Goal: Task Accomplishment & Management: Manage account settings

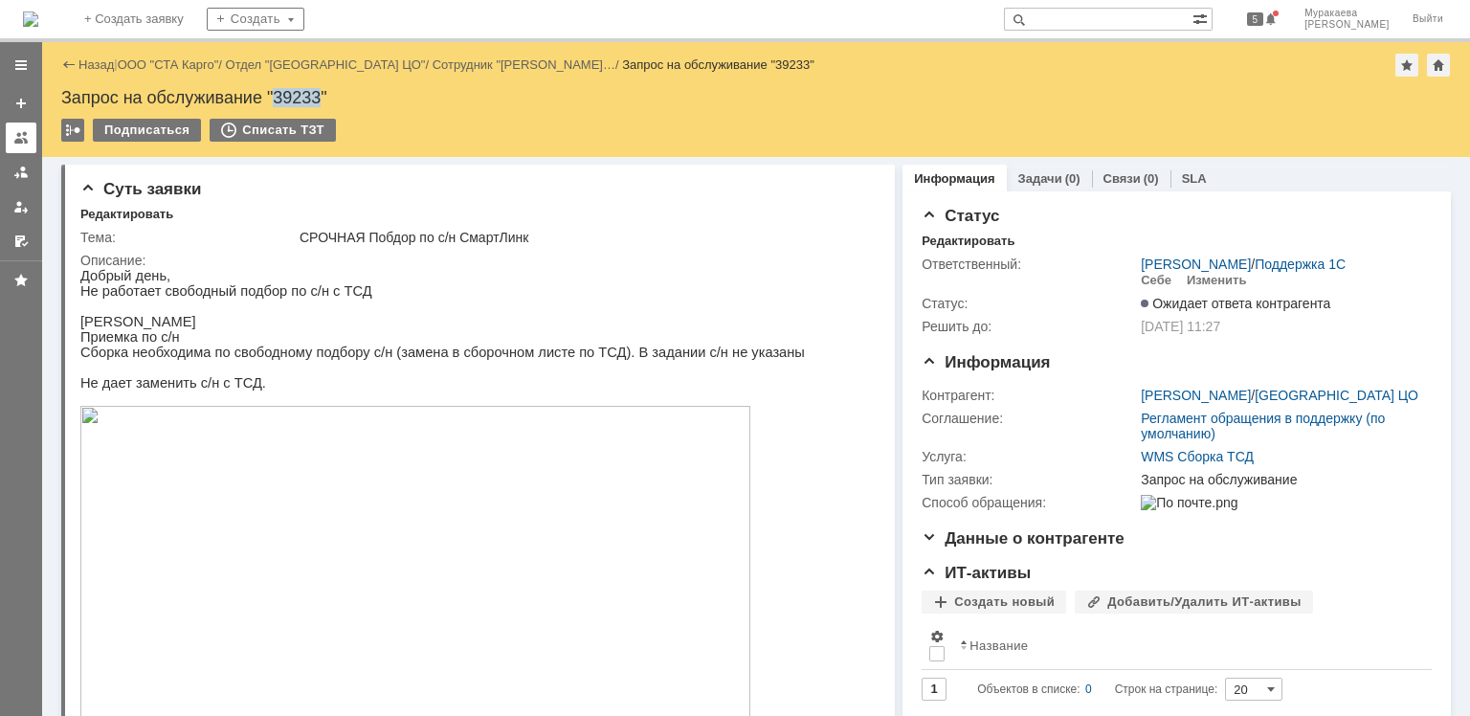
click at [20, 150] on link at bounding box center [21, 138] width 31 height 31
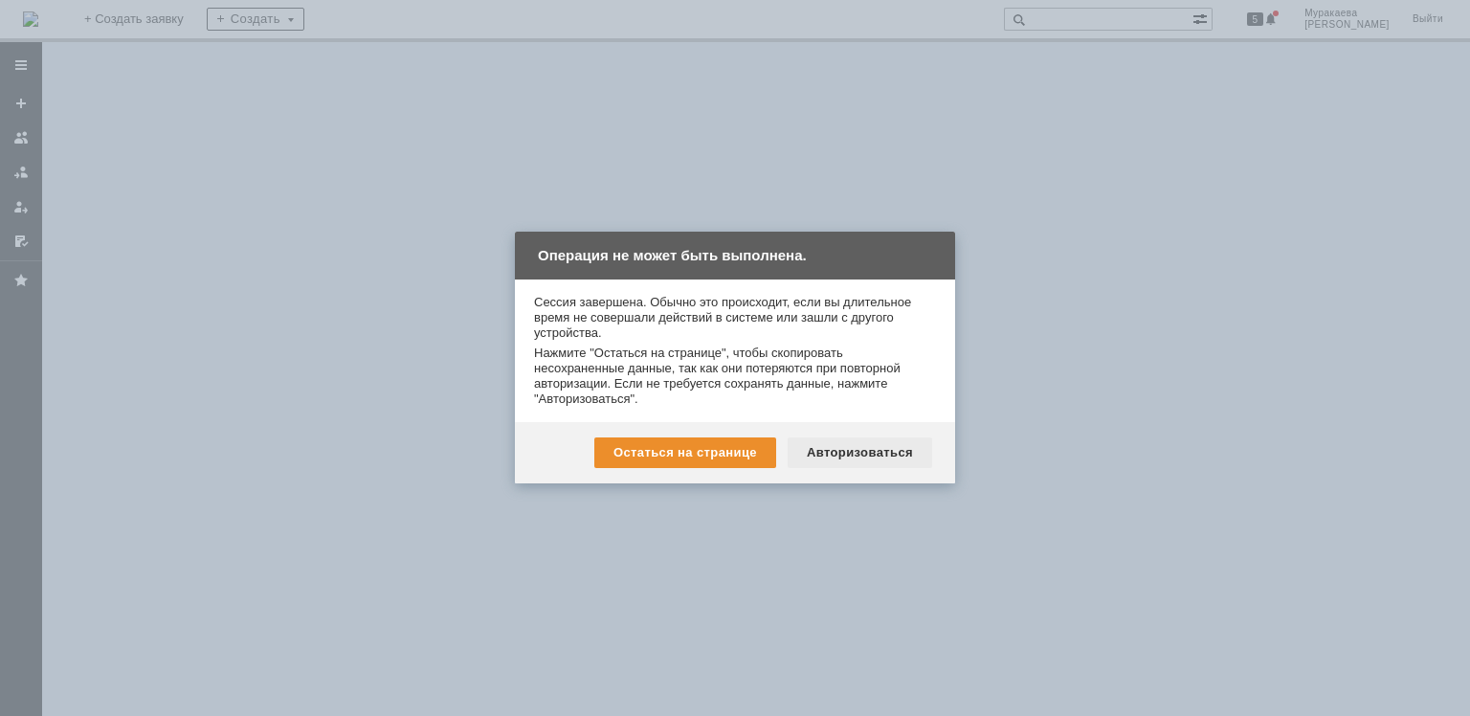
click at [845, 447] on div "Авторизоваться" at bounding box center [860, 452] width 145 height 31
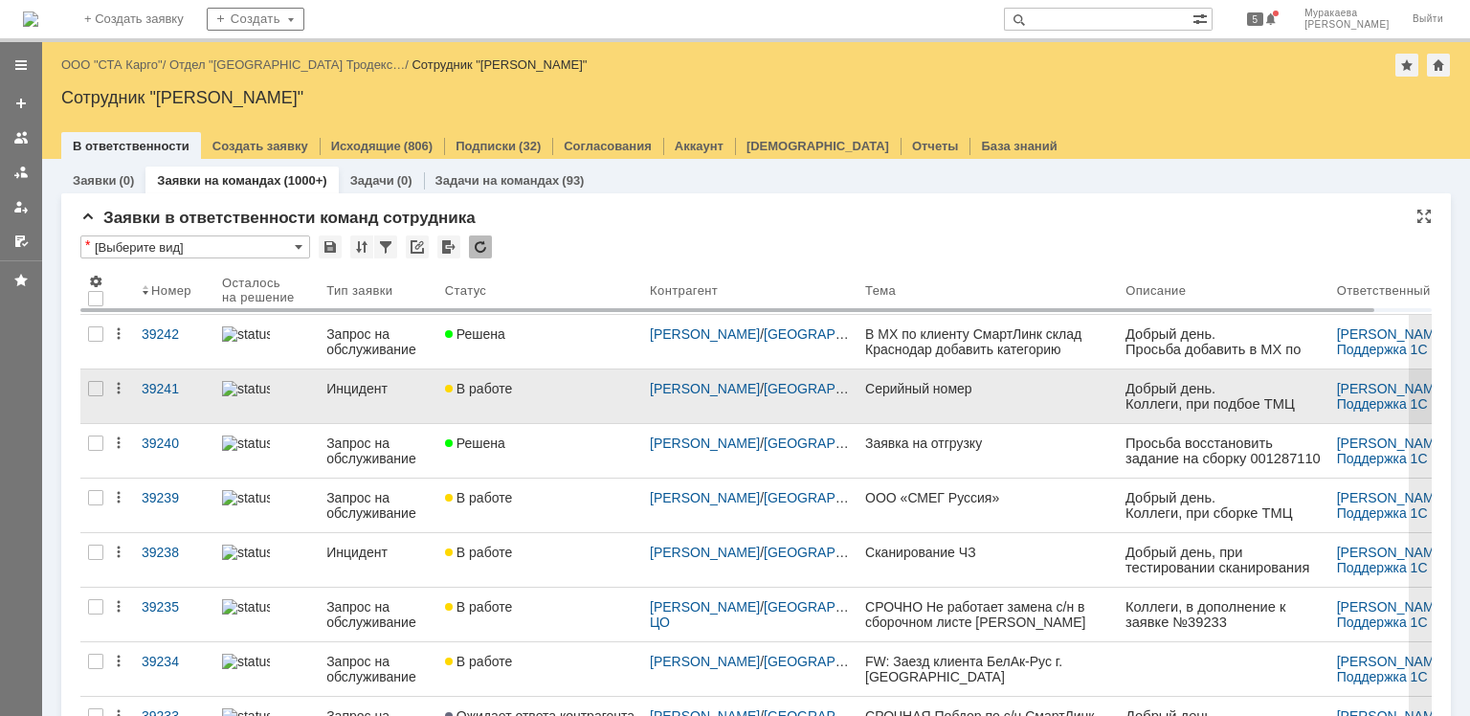
click at [356, 392] on div "Инцидент" at bounding box center [377, 388] width 103 height 15
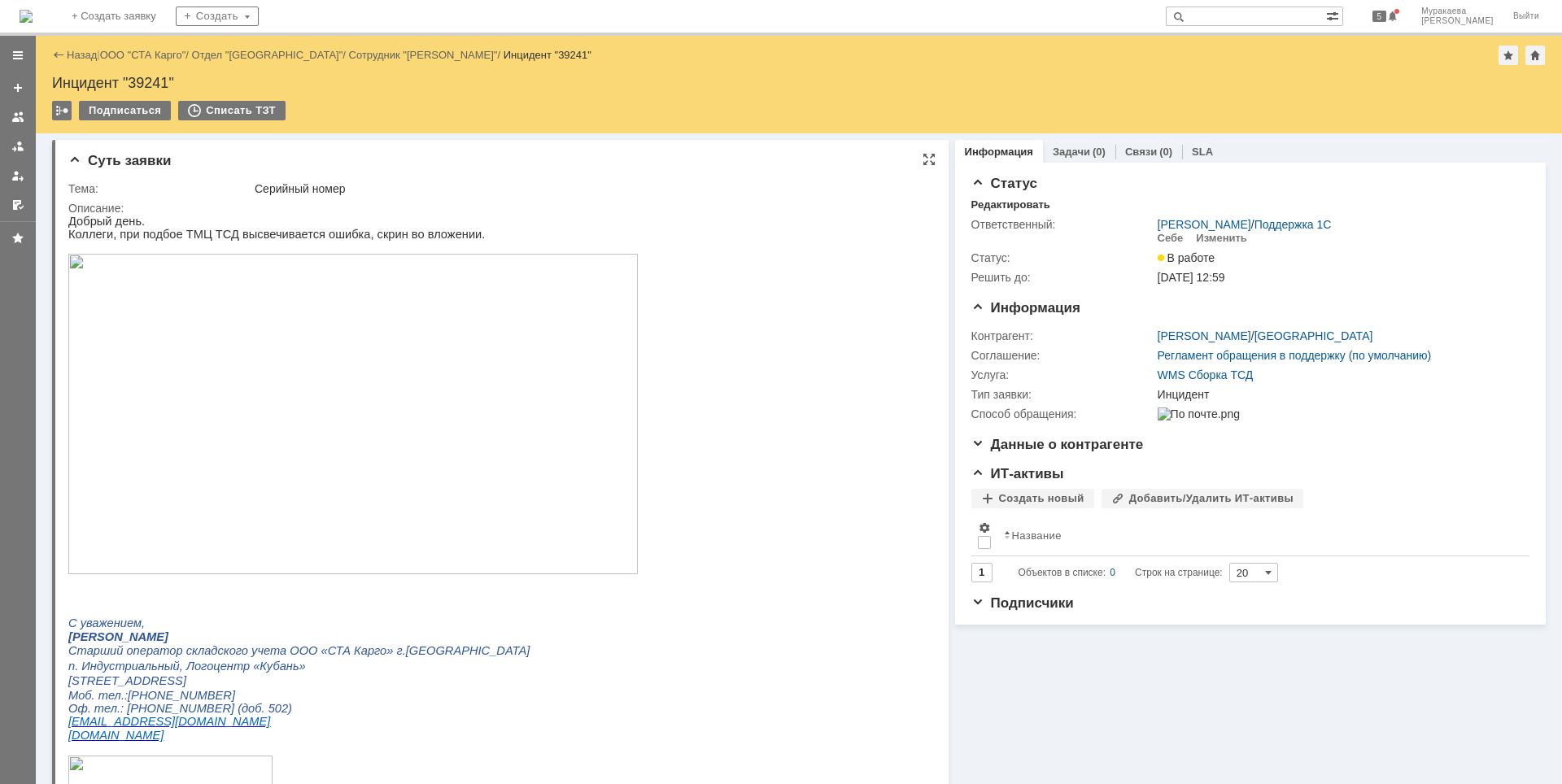
click at [373, 214] on div "Описание:" at bounding box center [497, 207] width 858 height 13
click at [15, 120] on div at bounding box center [17, 116] width 13 height 13
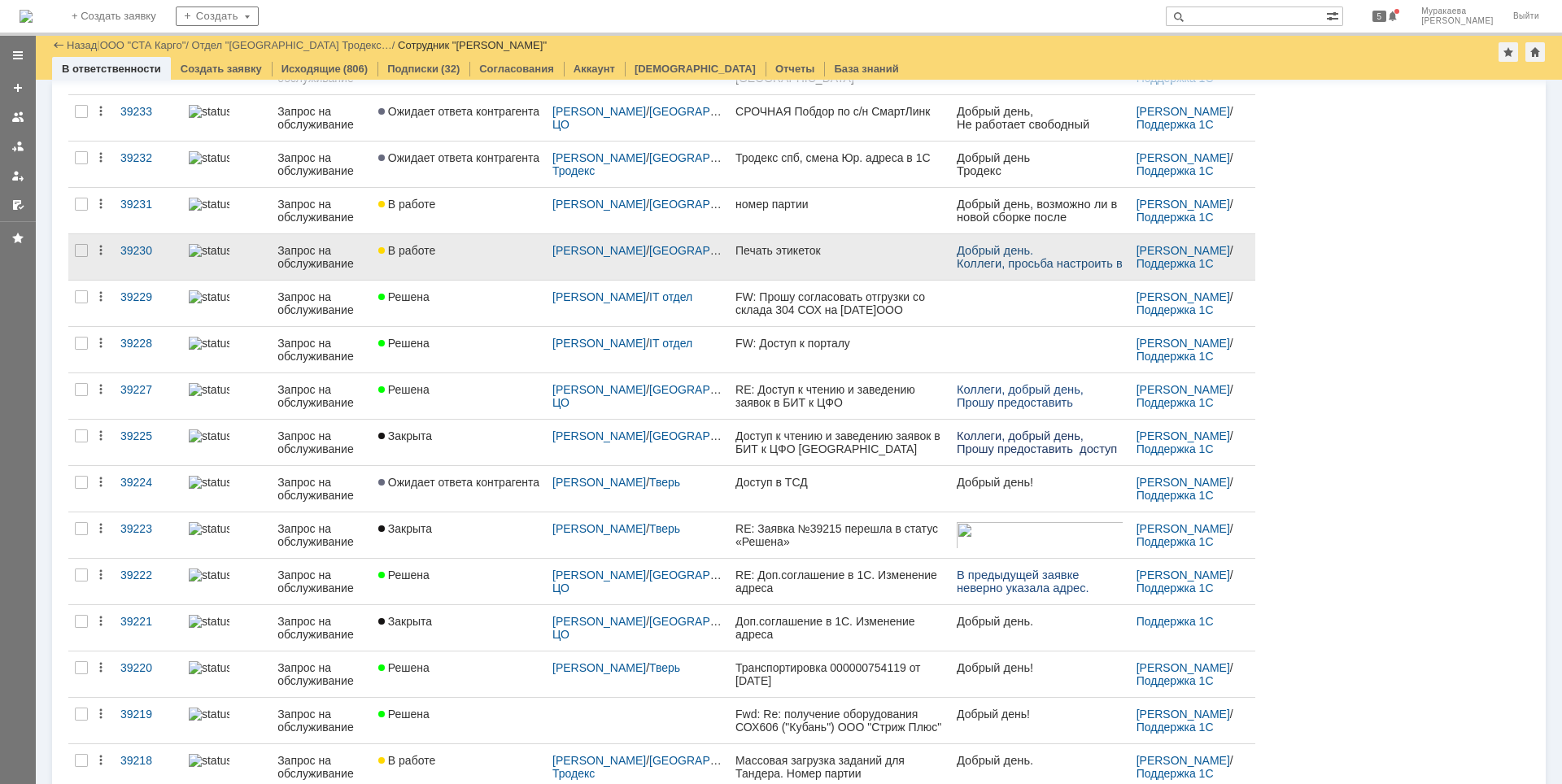
click at [326, 253] on div "Запрос на обслуживание" at bounding box center [320, 257] width 88 height 26
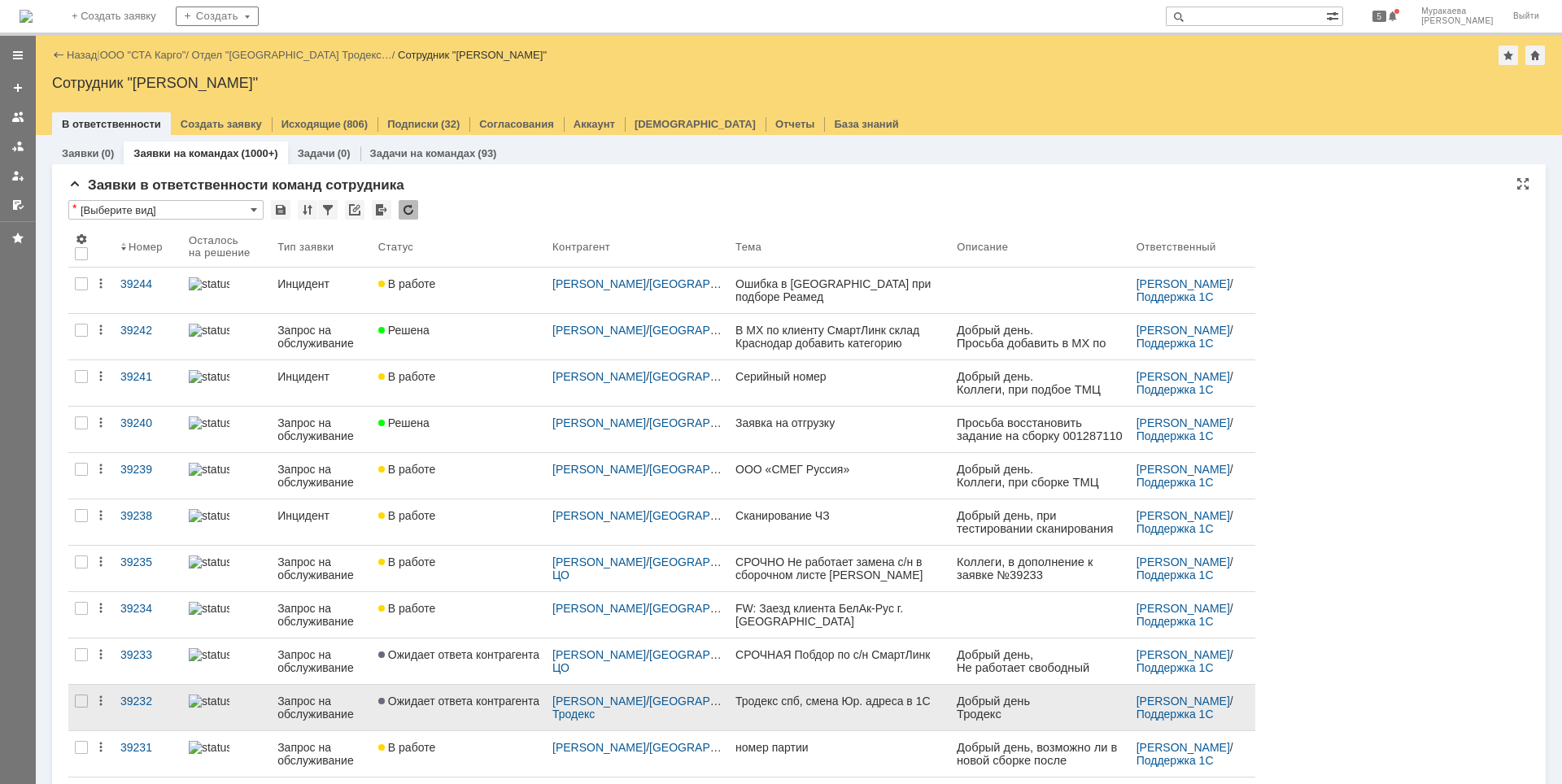
click at [316, 607] on div "Запрос на обслуживание" at bounding box center [320, 707] width 88 height 26
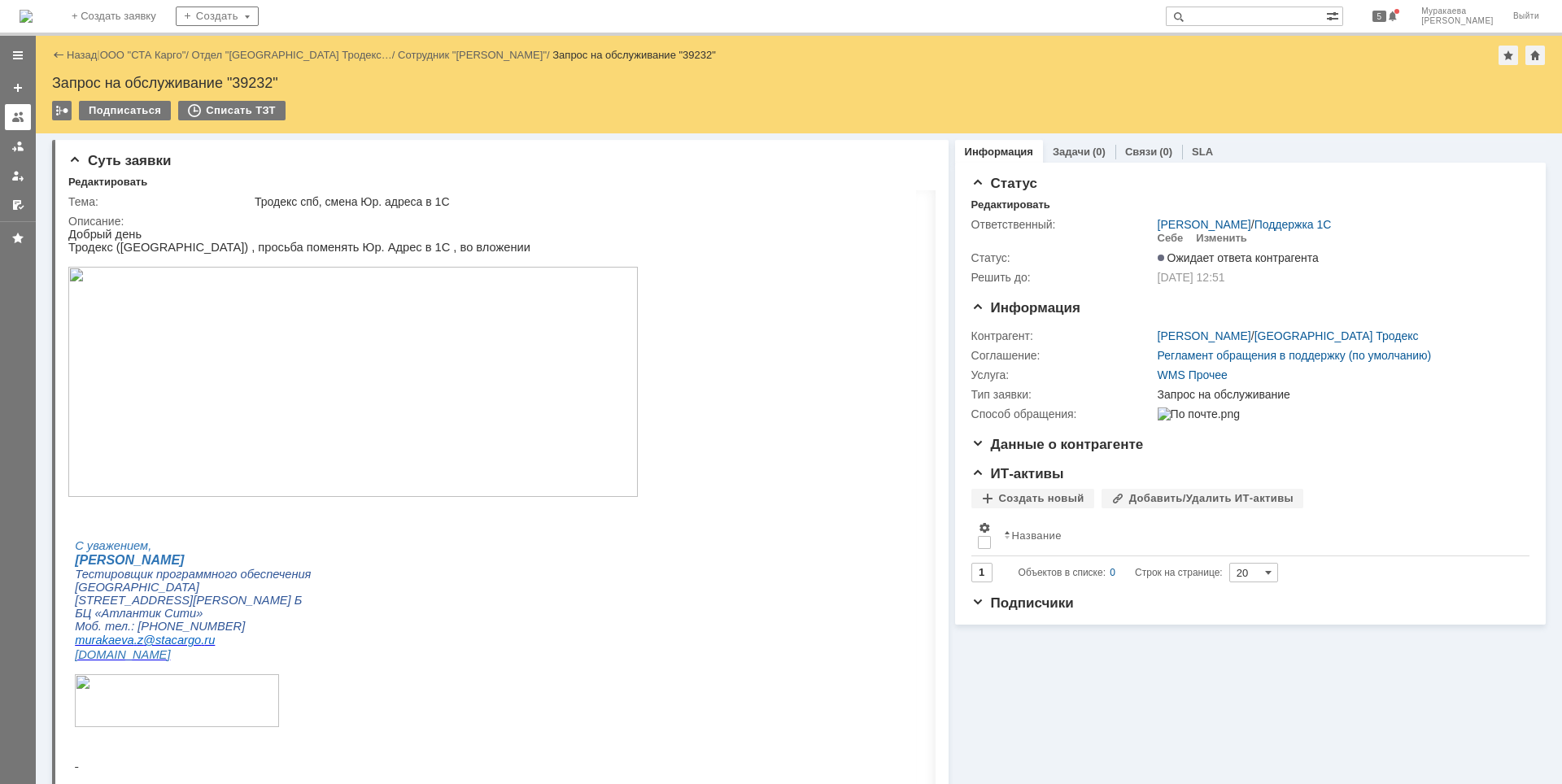
click at [24, 120] on div at bounding box center [17, 116] width 13 height 13
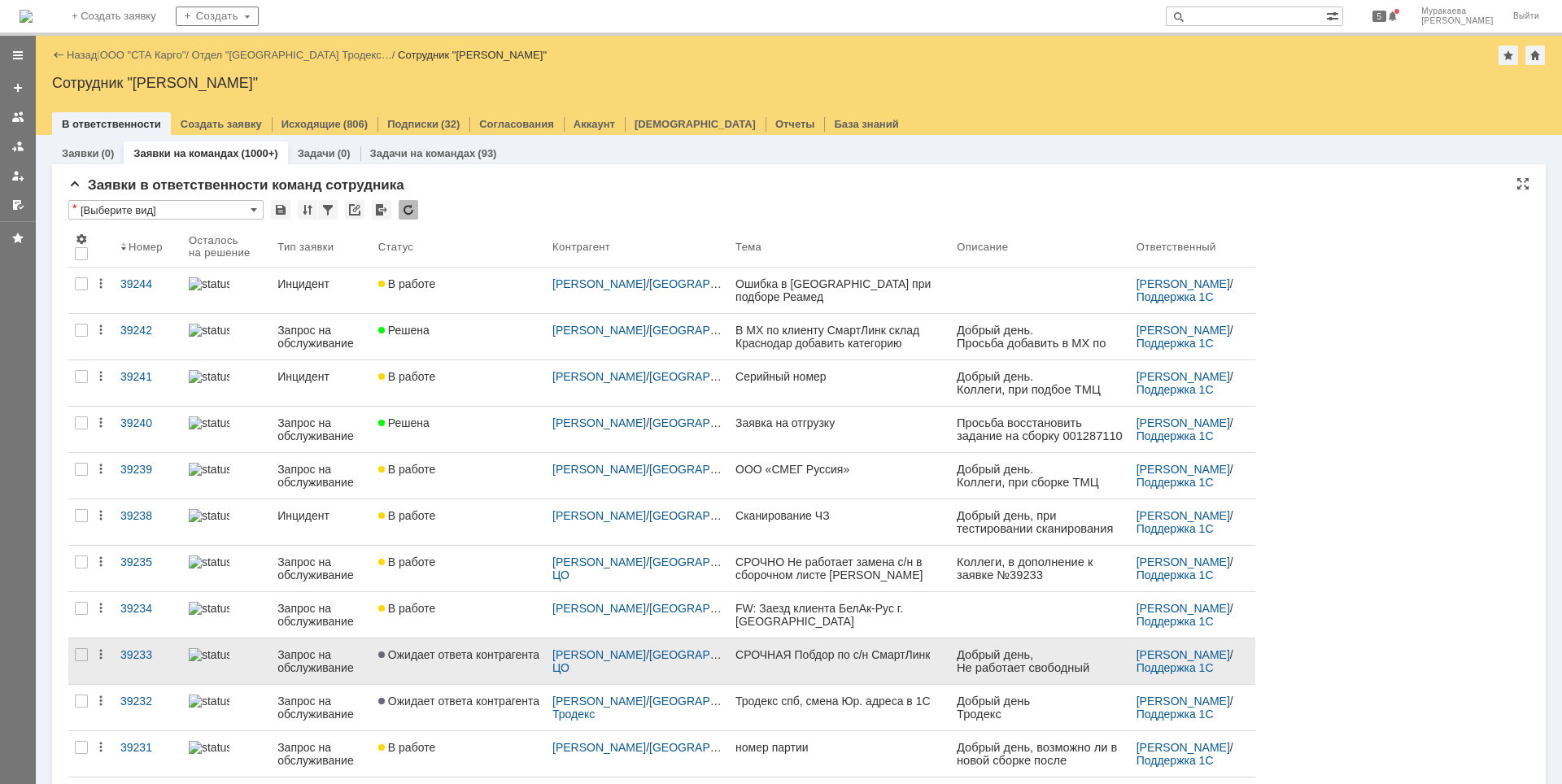
click at [325, 607] on div "Запрос на обслуживание" at bounding box center [320, 661] width 88 height 26
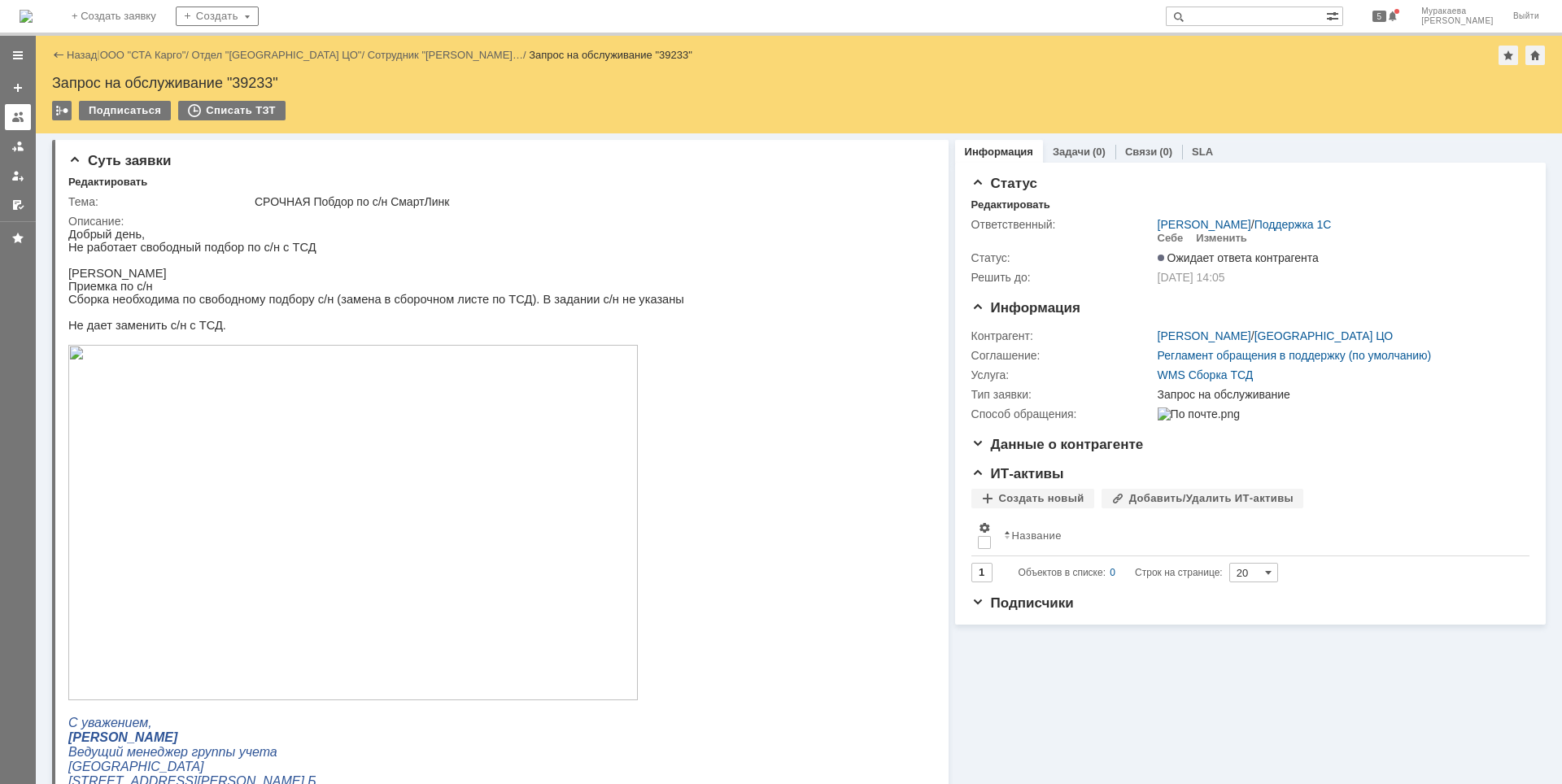
click at [27, 118] on link at bounding box center [18, 117] width 26 height 26
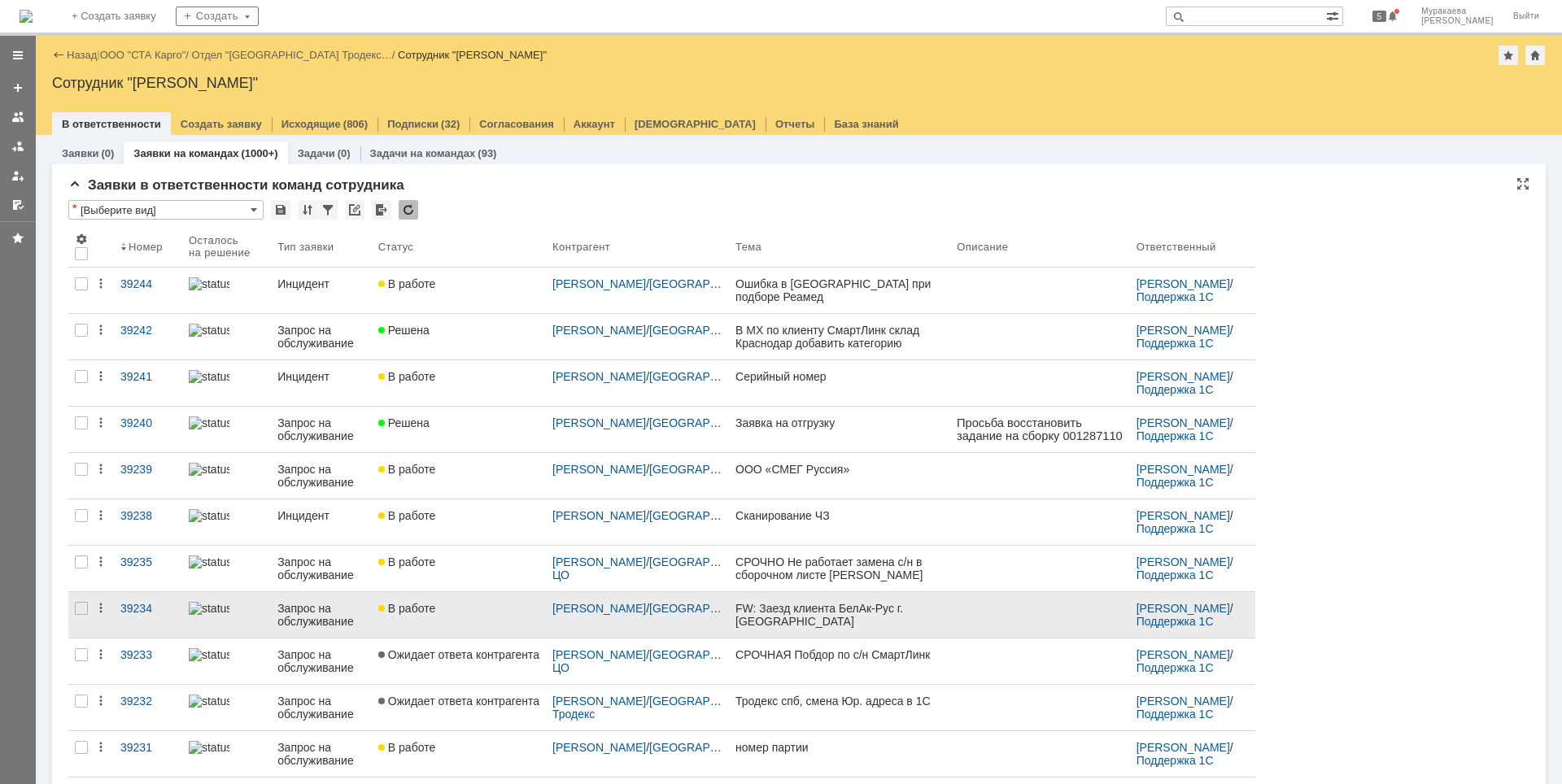
click at [329, 607] on div "Запрос на обслуживание" at bounding box center [320, 614] width 88 height 26
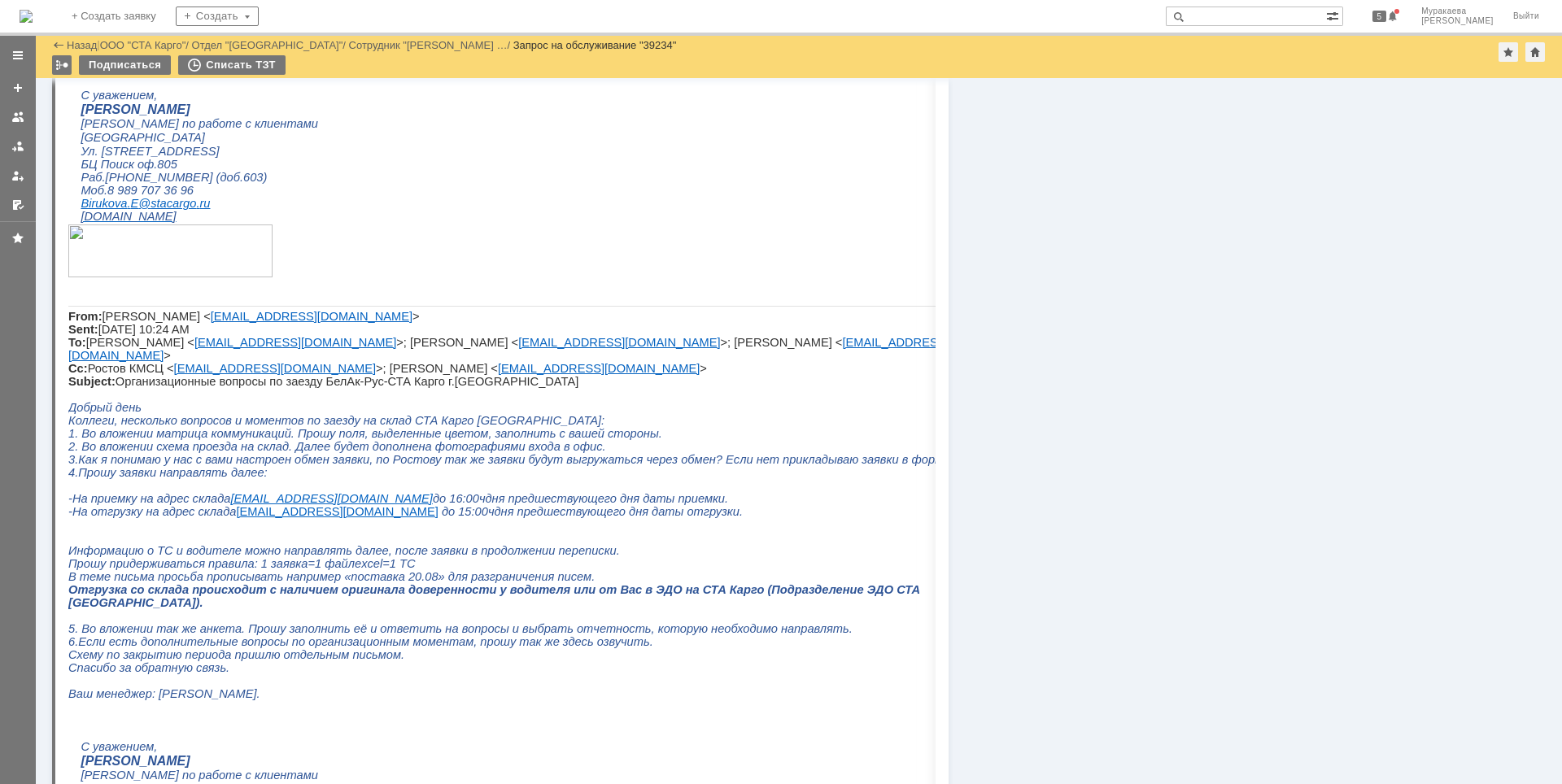
scroll to position [730, 0]
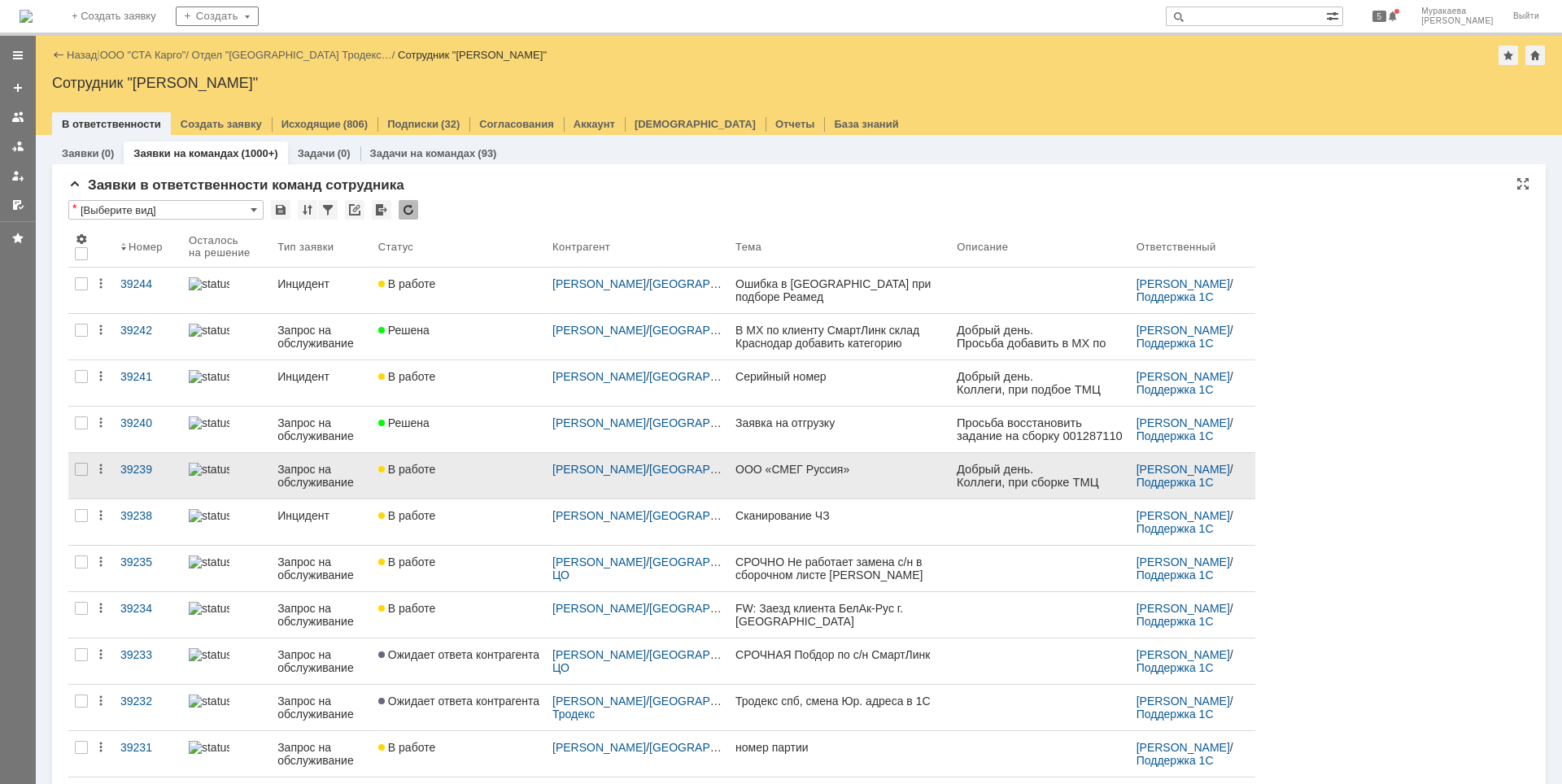
click at [307, 474] on div "Запрос на обслуживание" at bounding box center [320, 476] width 88 height 26
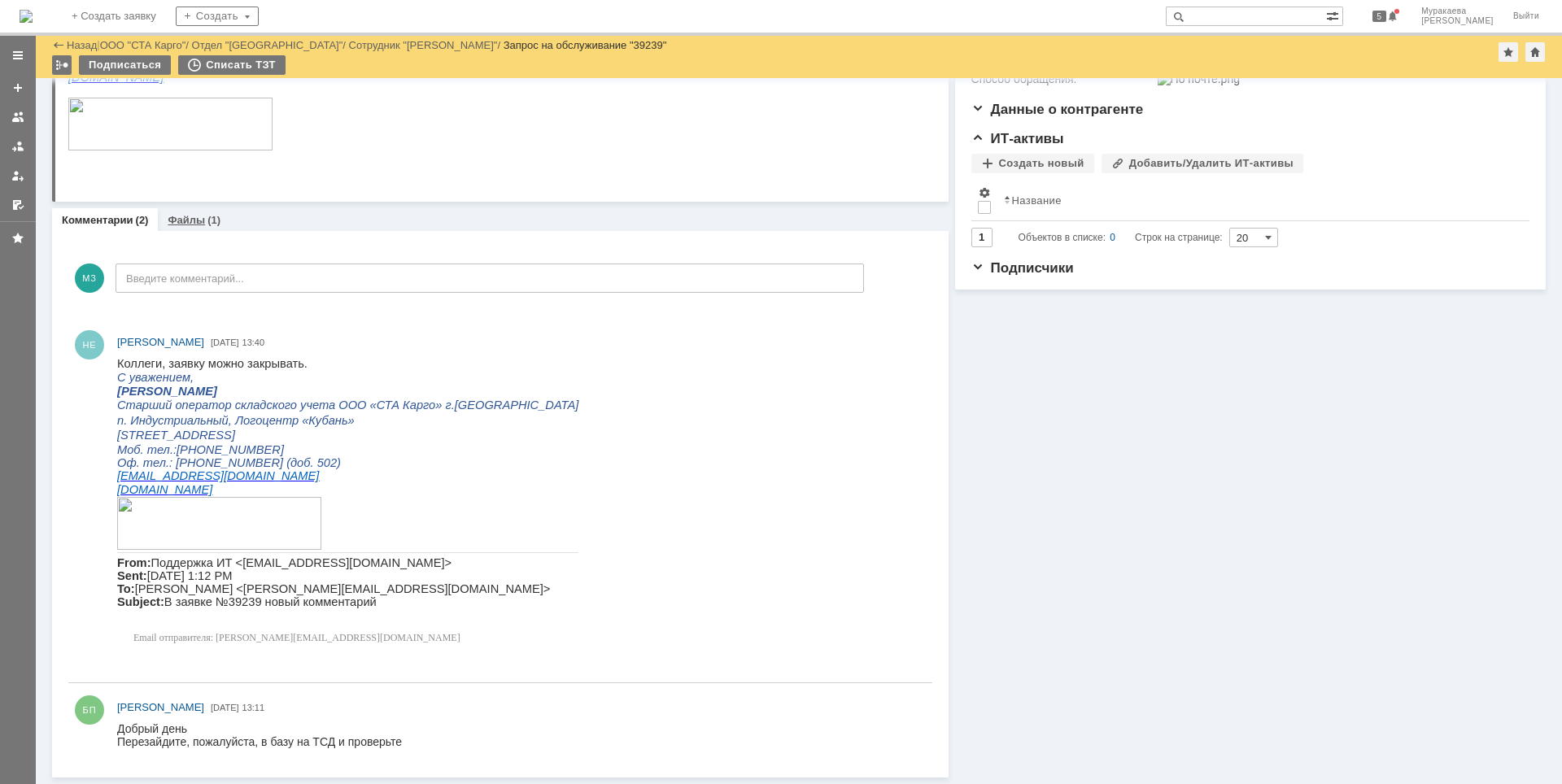
click at [171, 218] on link "Файлы" at bounding box center [186, 220] width 37 height 12
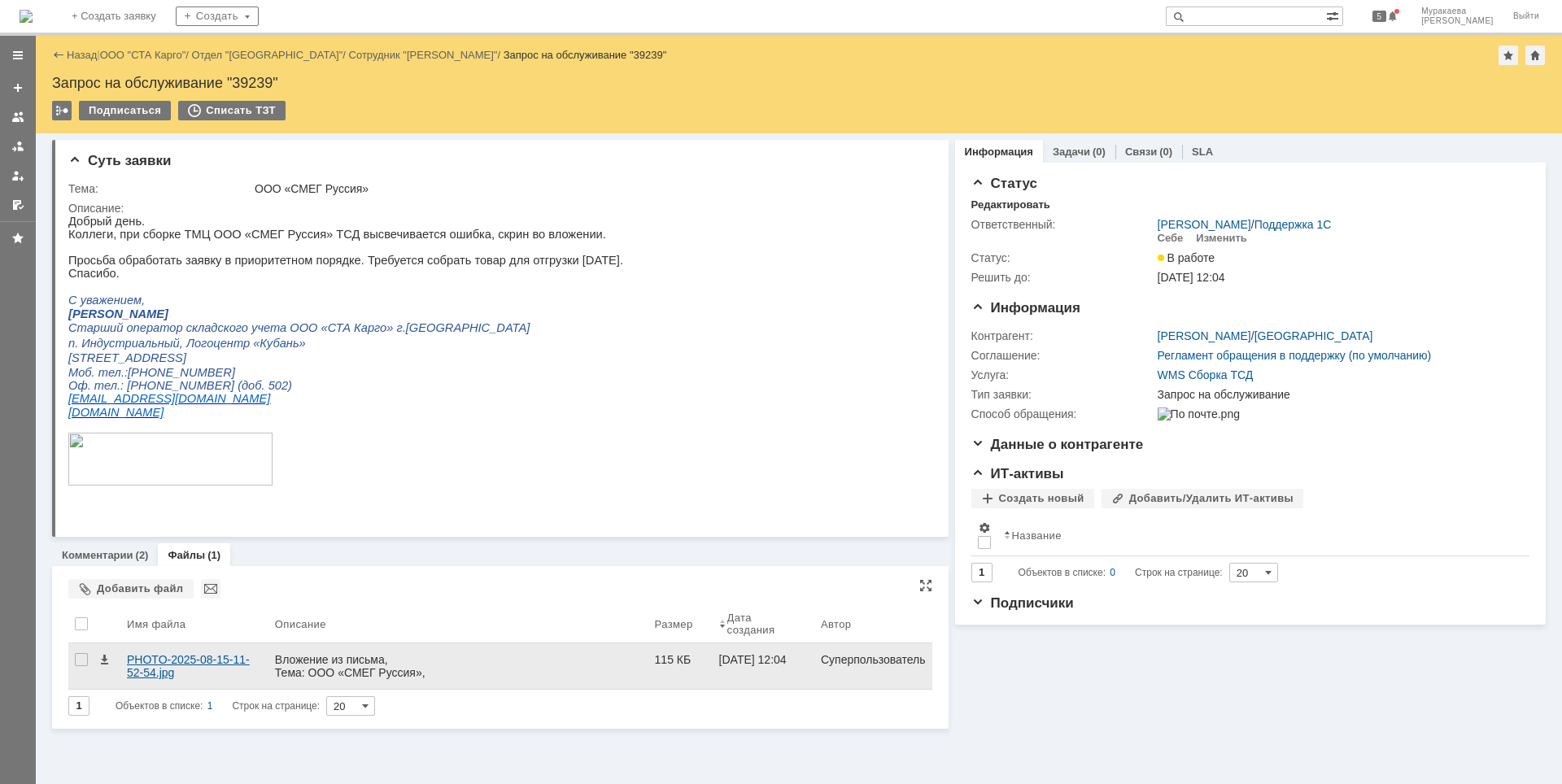
click at [196, 607] on div "PHOTO-2025-08-15-11-52-54.jpg" at bounding box center [194, 666] width 135 height 26
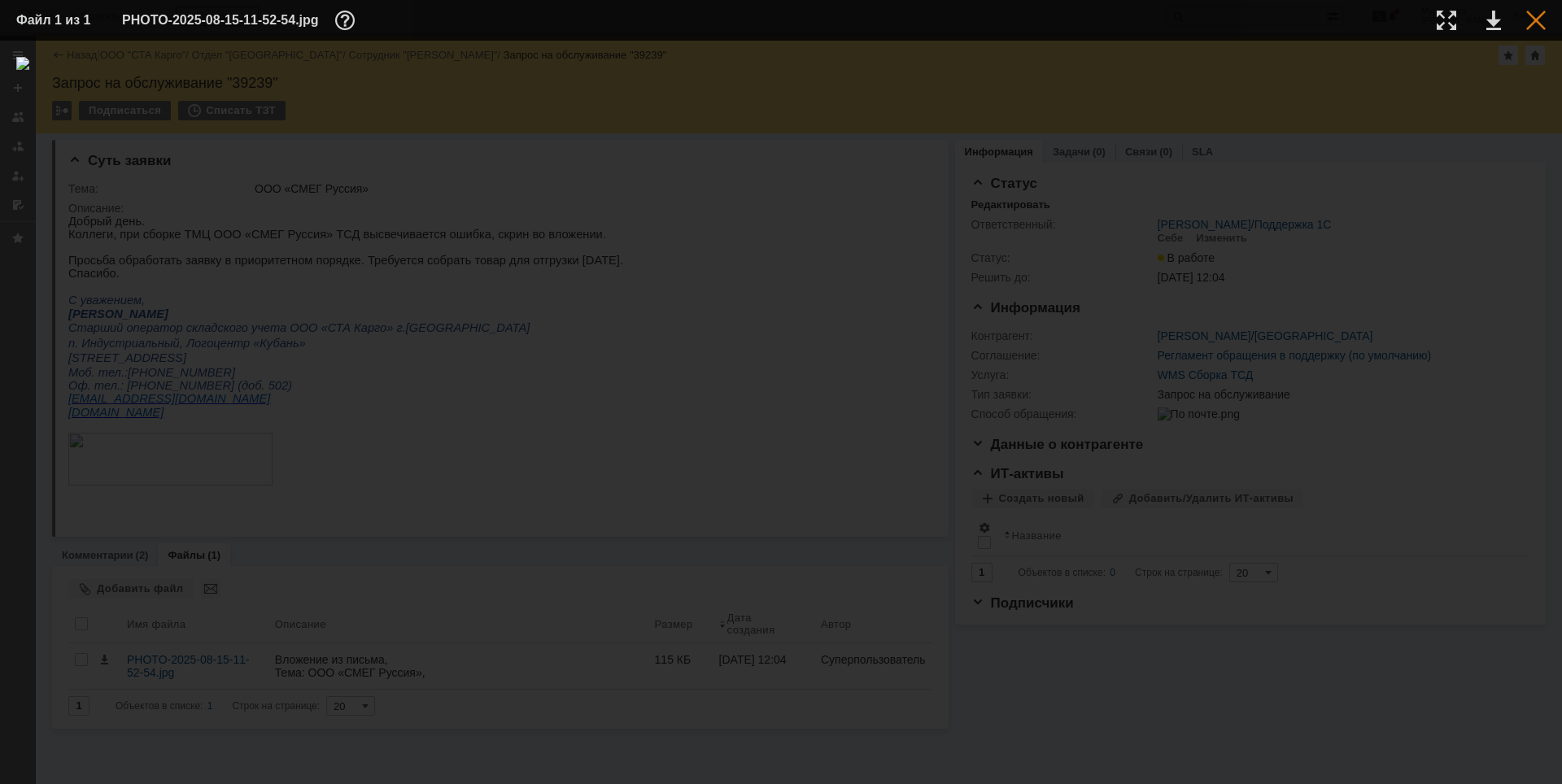
click at [1248, 22] on div at bounding box center [1536, 20] width 20 height 20
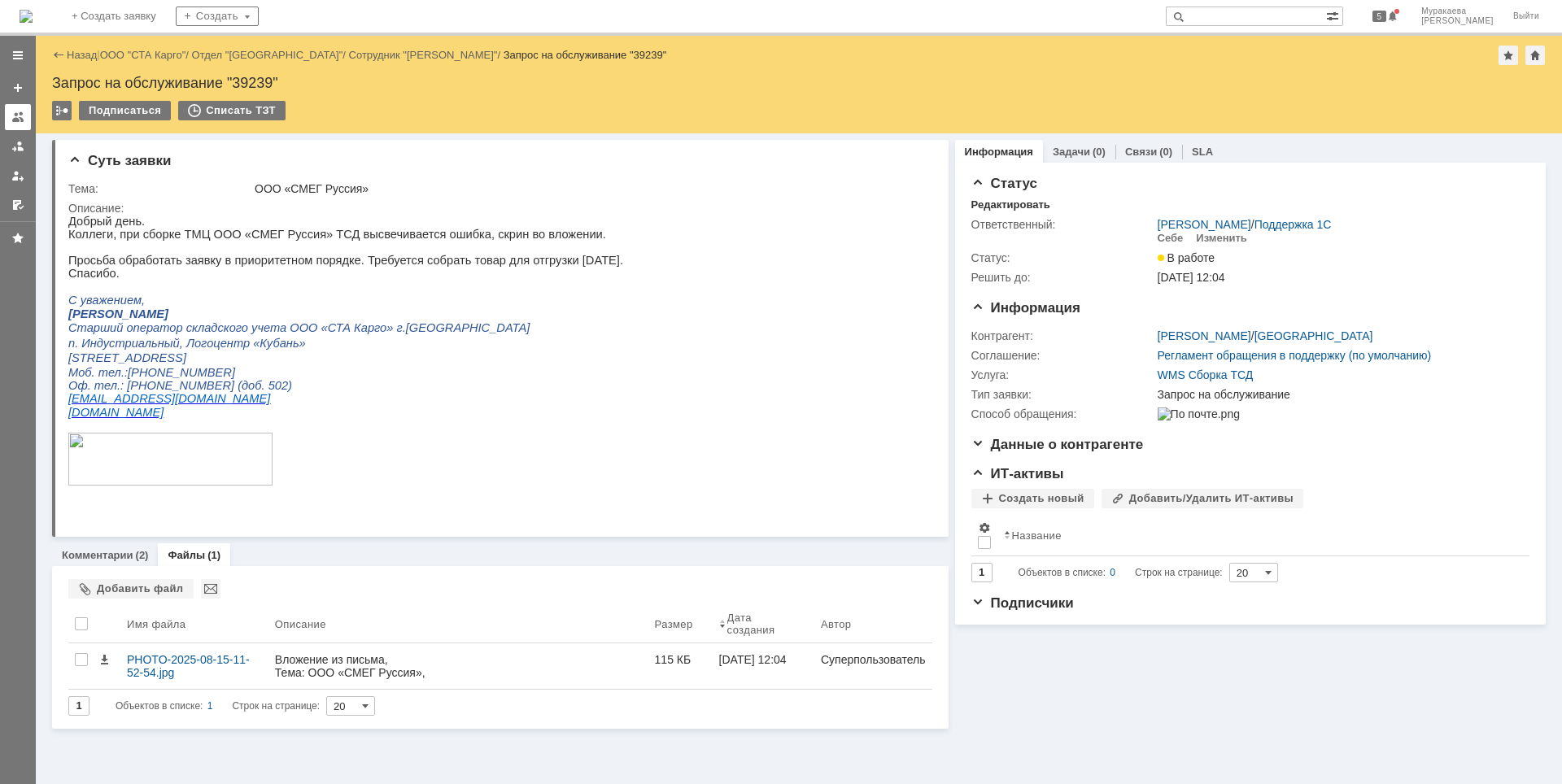
click at [8, 114] on link at bounding box center [18, 117] width 26 height 26
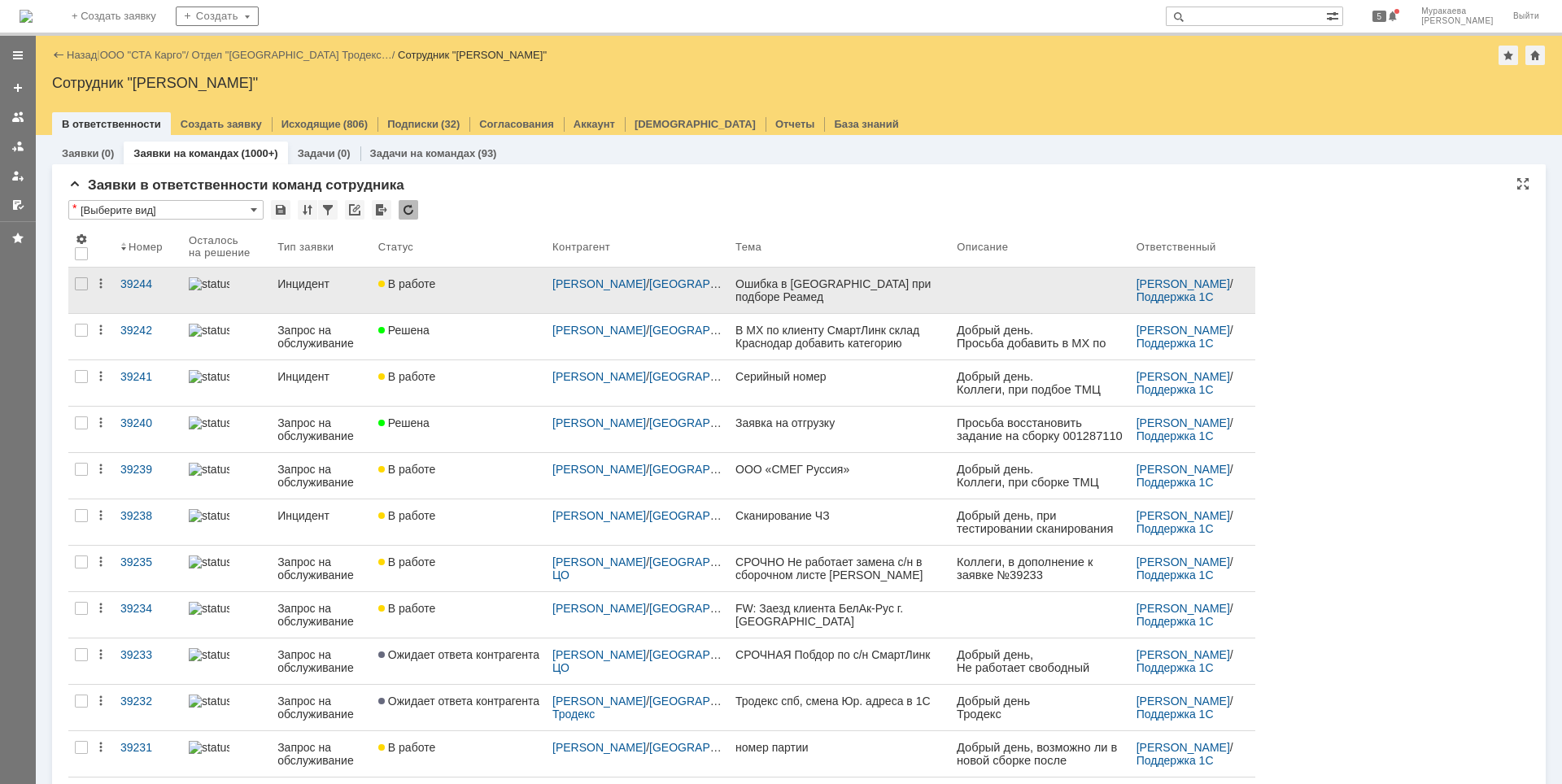
click at [303, 287] on div "Инцидент" at bounding box center [320, 283] width 88 height 13
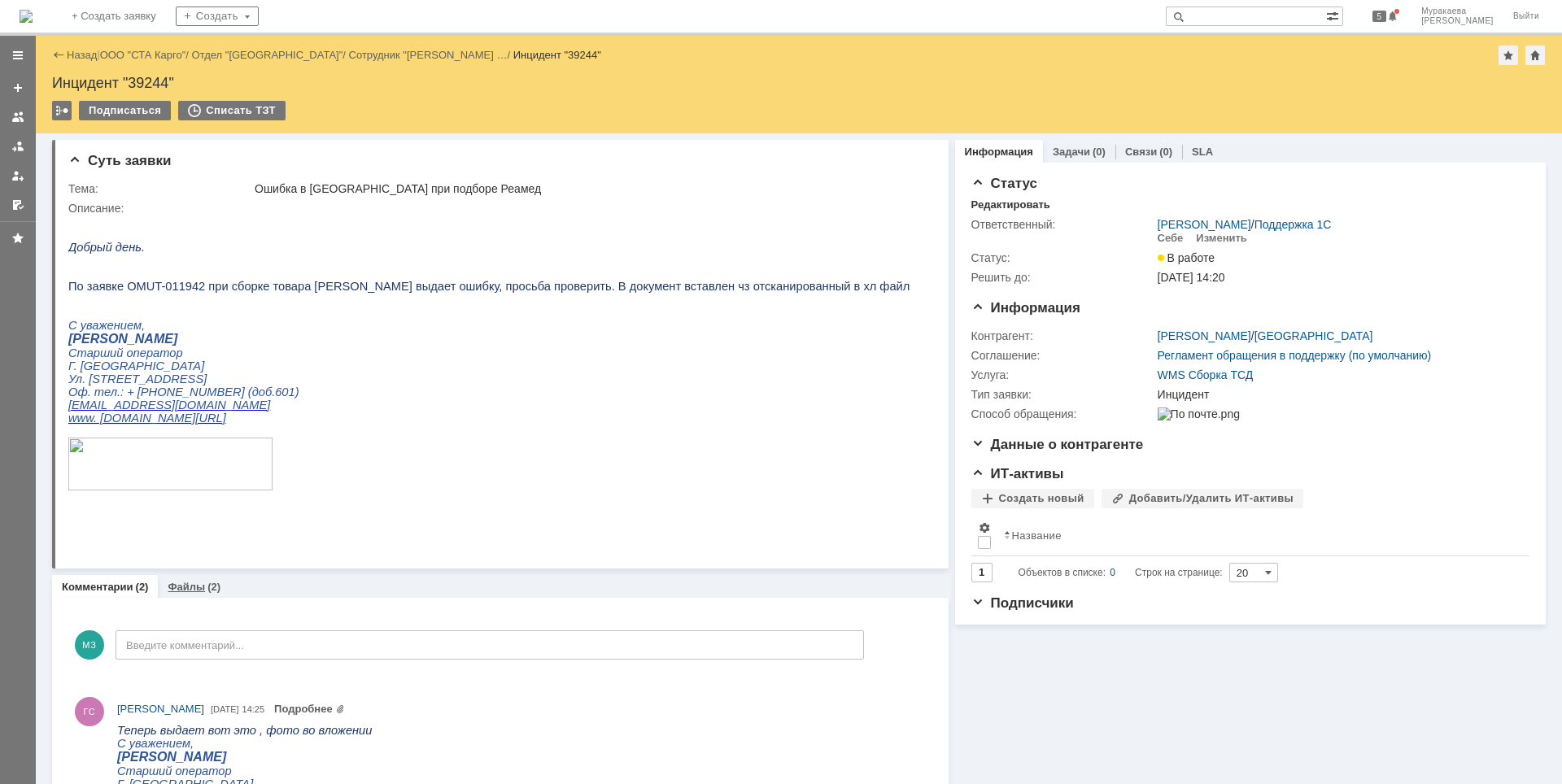
click at [192, 586] on link "Файлы" at bounding box center [186, 586] width 37 height 12
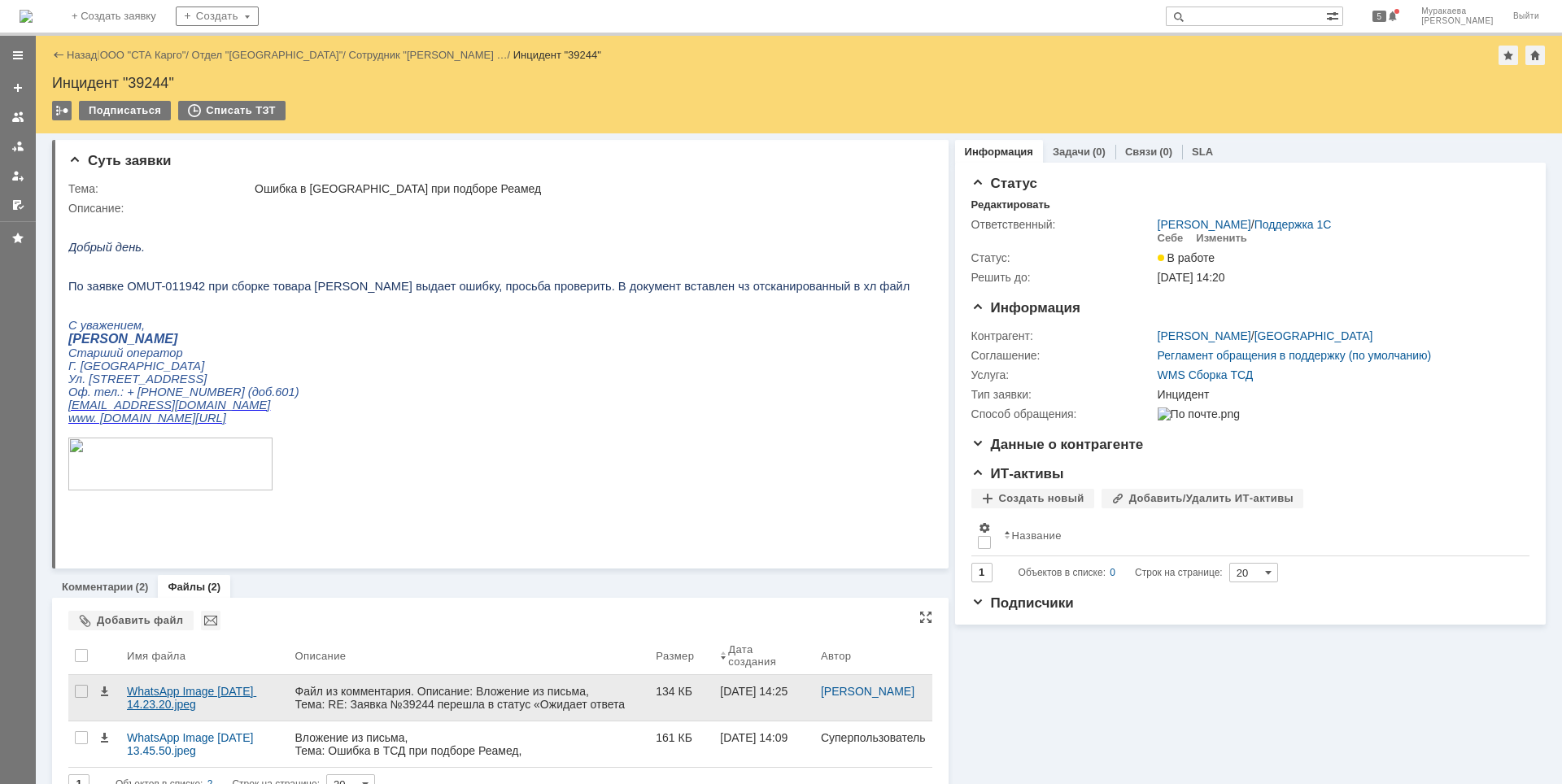
click at [178, 607] on div "WhatsApp Image [DATE] 14.23.20.jpeg" at bounding box center [204, 697] width 156 height 26
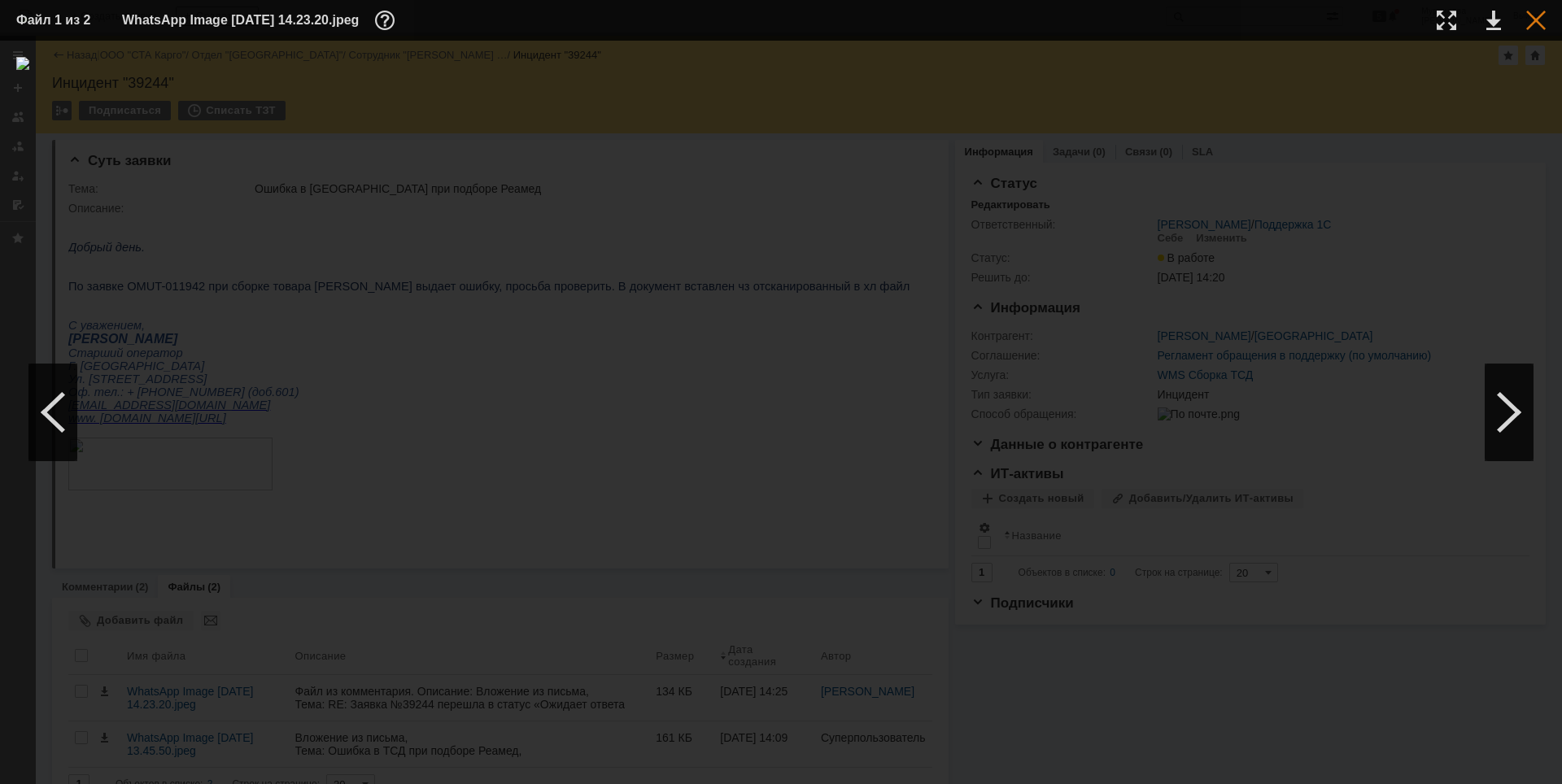
click at [1248, 14] on div at bounding box center [1536, 20] width 20 height 20
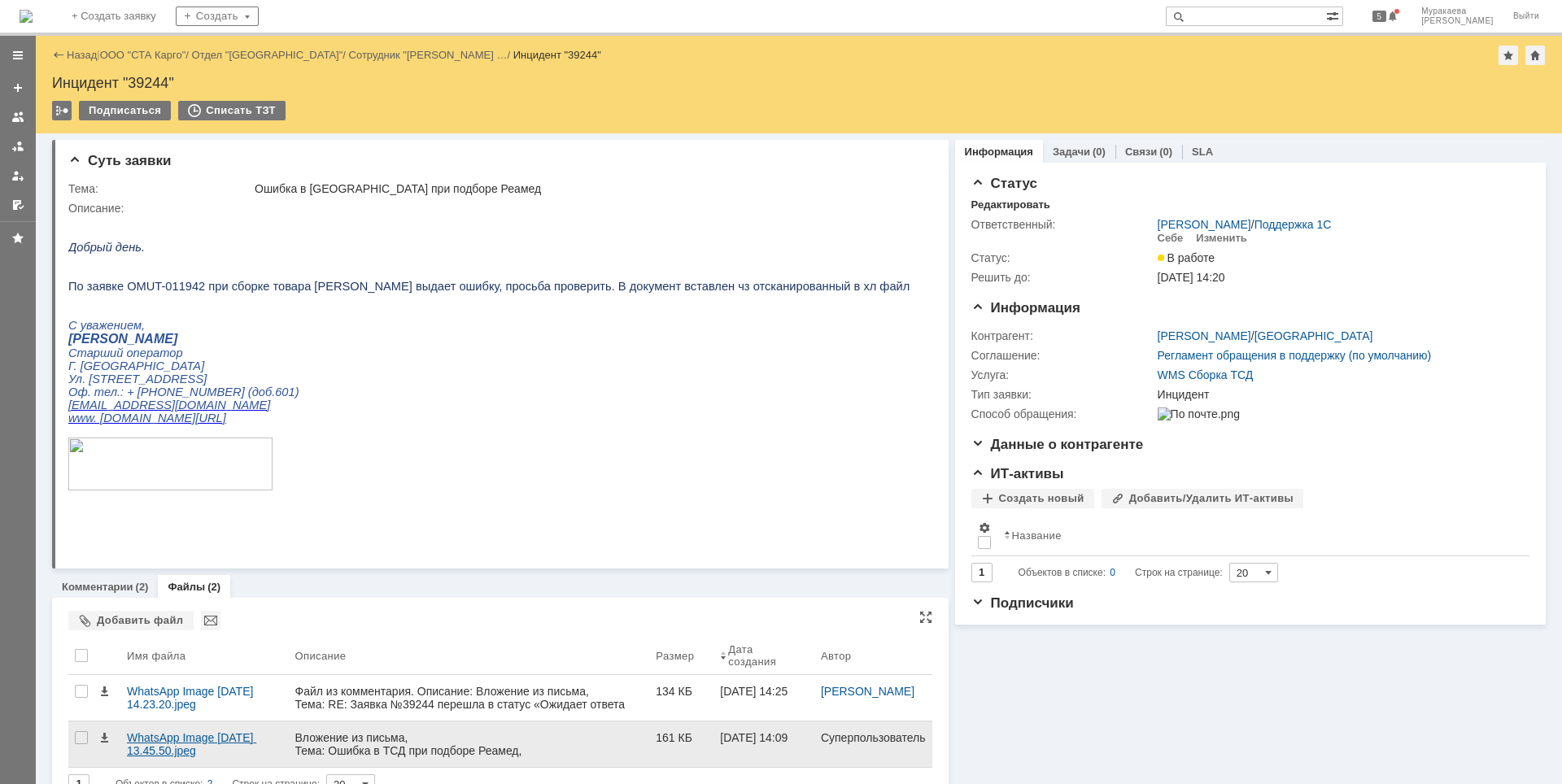
click at [174, 607] on div "WhatsApp Image [DATE] 13.45.50.jpeg" at bounding box center [204, 744] width 156 height 26
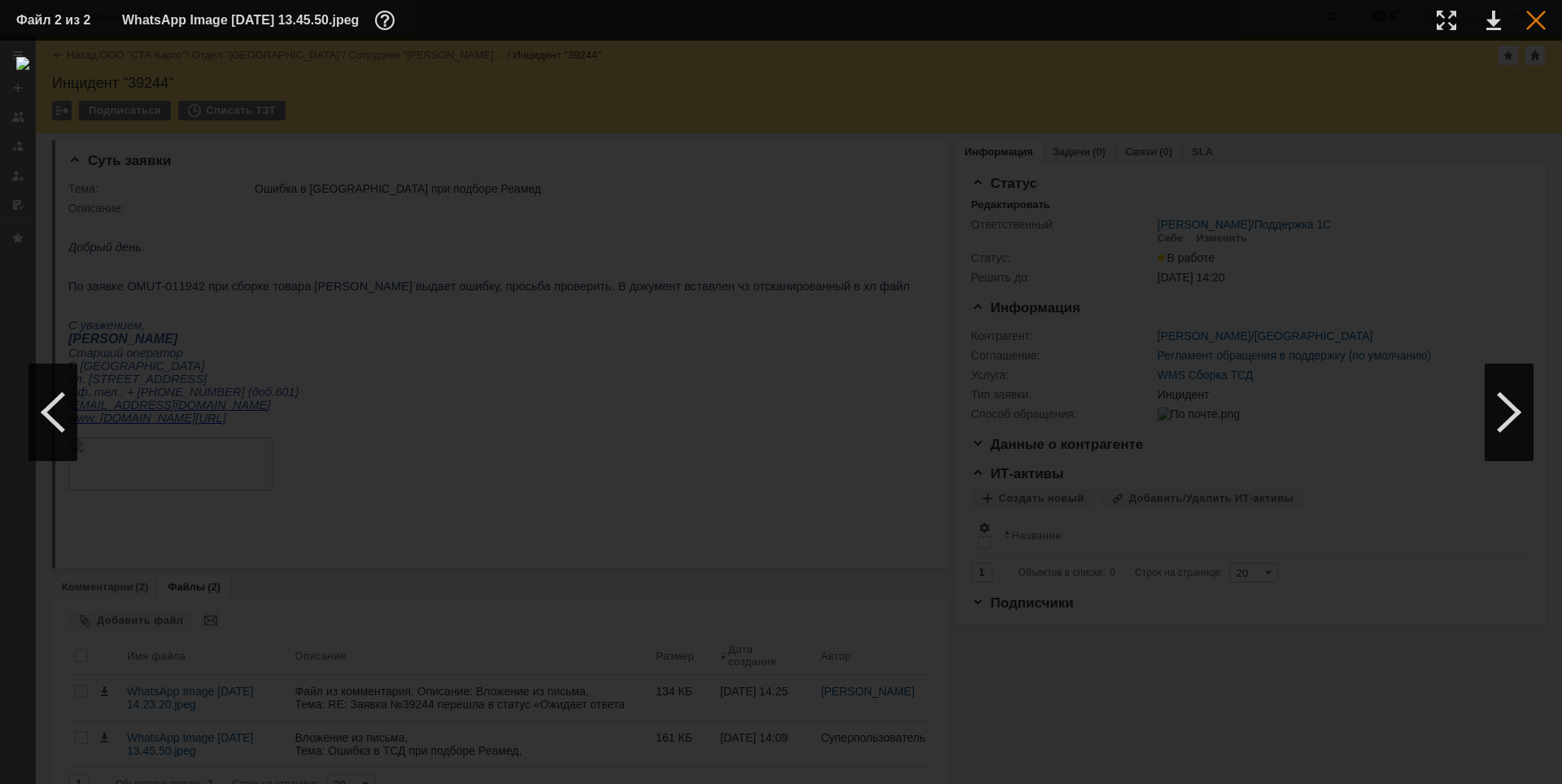
drag, startPoint x: 1528, startPoint y: 27, endPoint x: 1446, endPoint y: 58, distance: 87.7
click at [1248, 27] on div at bounding box center [1536, 20] width 20 height 20
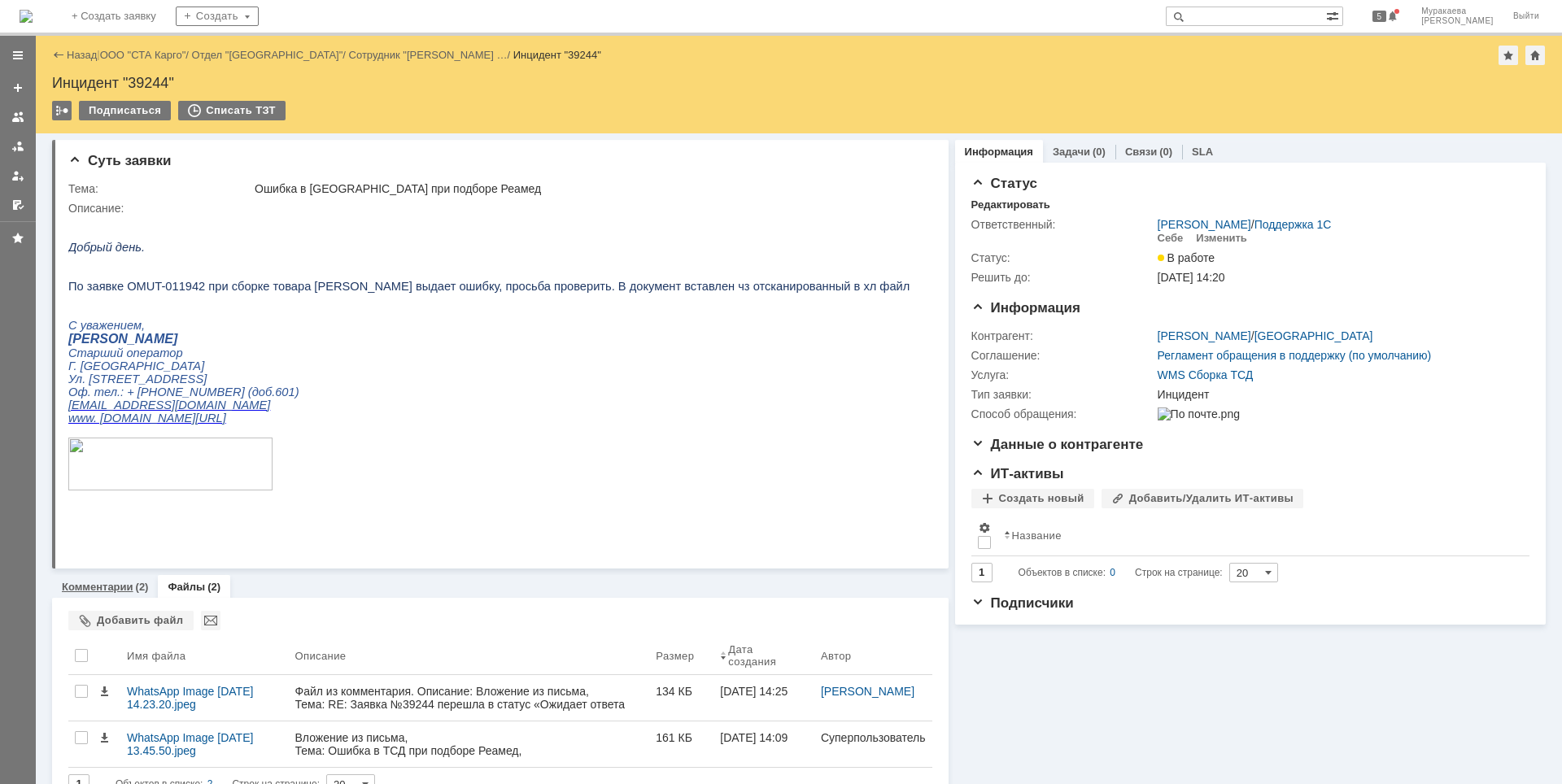
click at [108, 592] on link "Комментарии" at bounding box center [98, 586] width 71 height 12
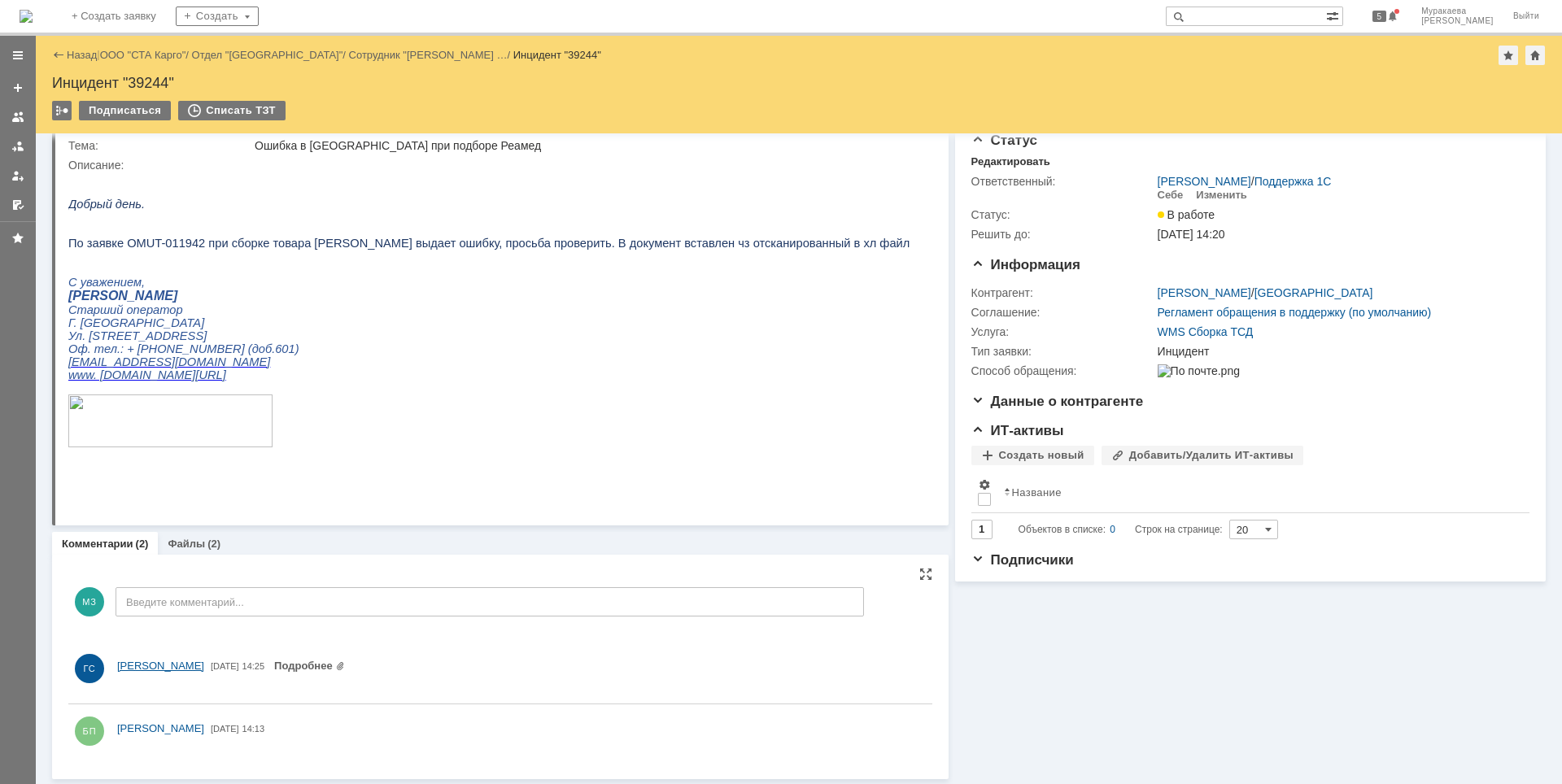
scroll to position [46, 0]
